Goal: Book appointment/travel/reservation

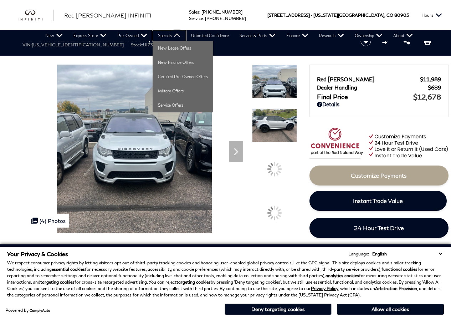
click at [168, 35] on link "Specials" at bounding box center [169, 35] width 33 height 11
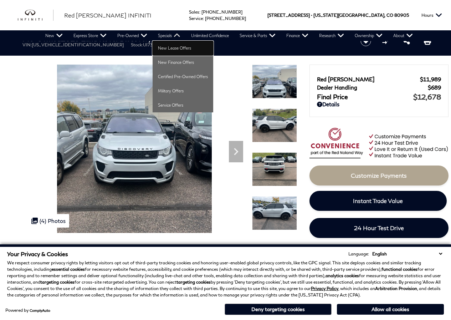
click at [162, 42] on link "New Lease Offers" at bounding box center [183, 48] width 61 height 14
drag, startPoint x: 162, startPoint y: 42, endPoint x: 232, endPoint y: 36, distance: 70.2
click at [166, 41] on link "New Lease Offers" at bounding box center [183, 48] width 61 height 14
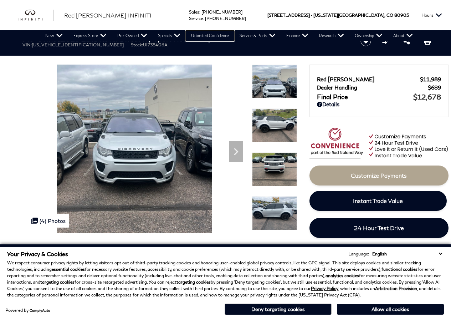
click at [232, 36] on link "Unlimited Confidence" at bounding box center [210, 35] width 49 height 11
click at [228, 51] on div "Pre-Owned 2018 Land Rover Discovery Sport HSE Luxury VIN: [US_VEHICLE_IDENTIFIC…" at bounding box center [183, 41] width 343 height 24
click at [259, 28] on div "Ringing Phone Icon Sales : Call sales Phone Number [PHONE_NUMBER] Service : Cal…" at bounding box center [218, 15] width 82 height 30
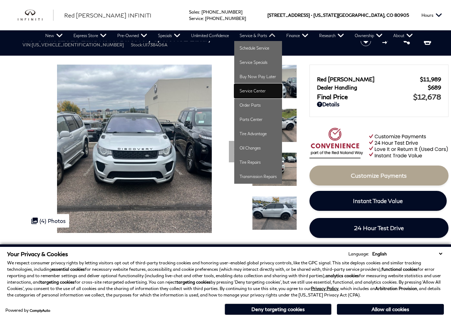
click at [255, 91] on link "Service Center" at bounding box center [258, 91] width 48 height 14
click at [252, 59] on link "Service Specials" at bounding box center [258, 62] width 48 height 14
click at [251, 56] on link "Service Specials" at bounding box center [258, 62] width 48 height 14
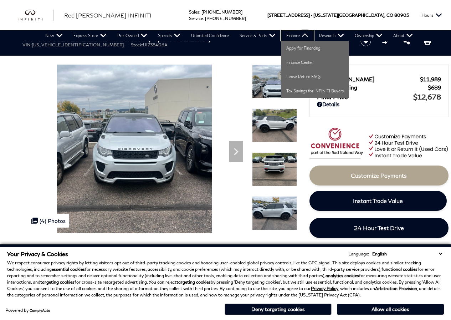
click at [308, 35] on link "Finance" at bounding box center [297, 35] width 33 height 11
click at [342, 44] on link "Apply for Financing" at bounding box center [315, 48] width 68 height 14
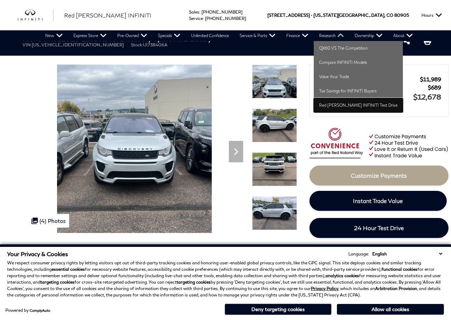
click at [319, 101] on link "Red [PERSON_NAME] INFINITI Test Drive" at bounding box center [358, 105] width 89 height 14
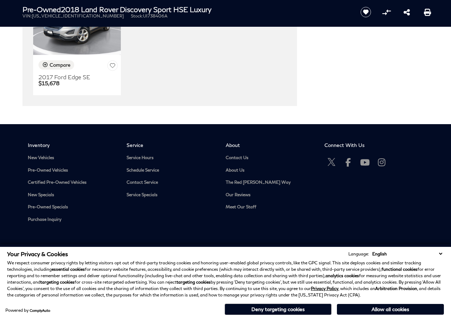
scroll to position [1610, 0]
